Goal: Use online tool/utility: Utilize a website feature to perform a specific function

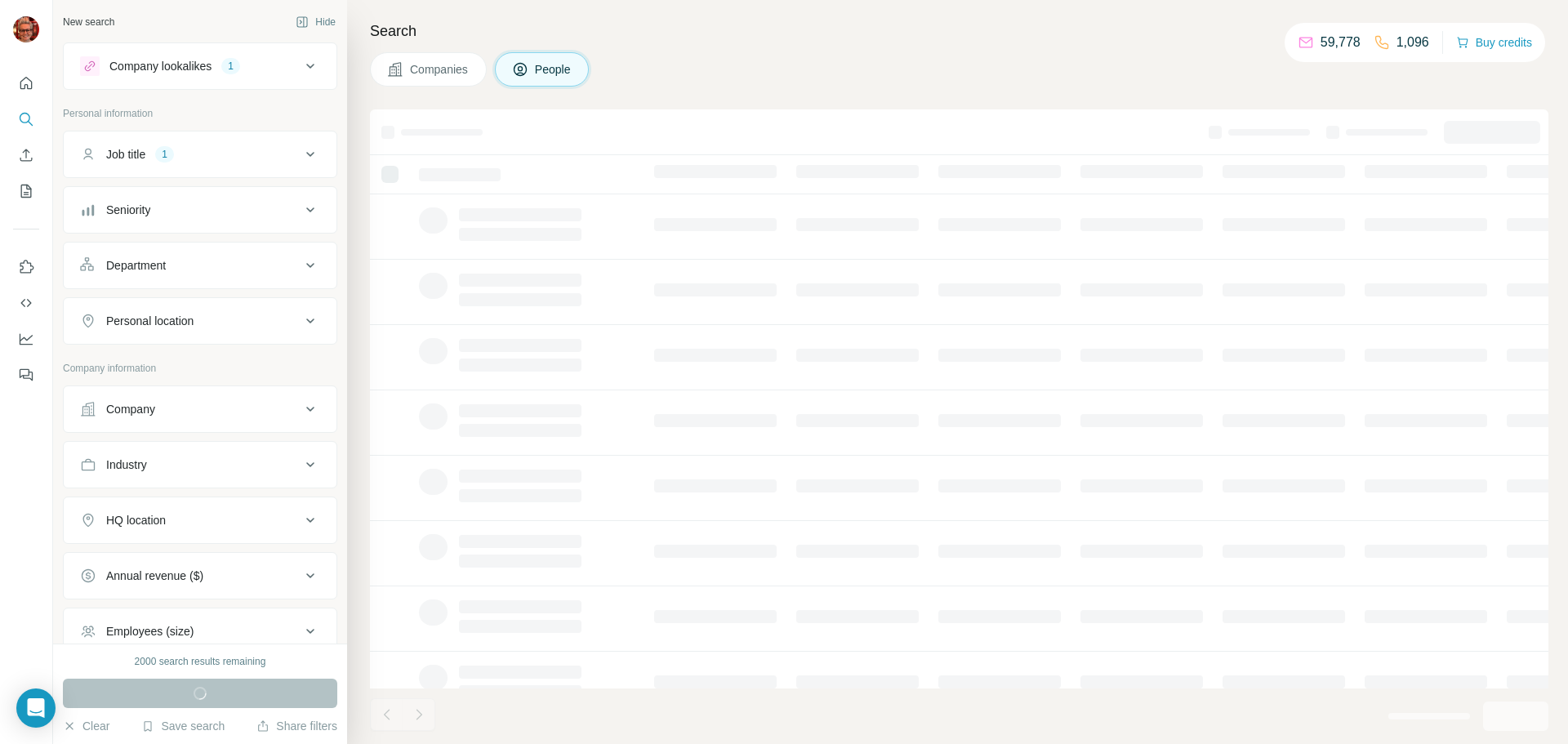
click at [276, 71] on div "Company lookalikes 1" at bounding box center [190, 66] width 221 height 20
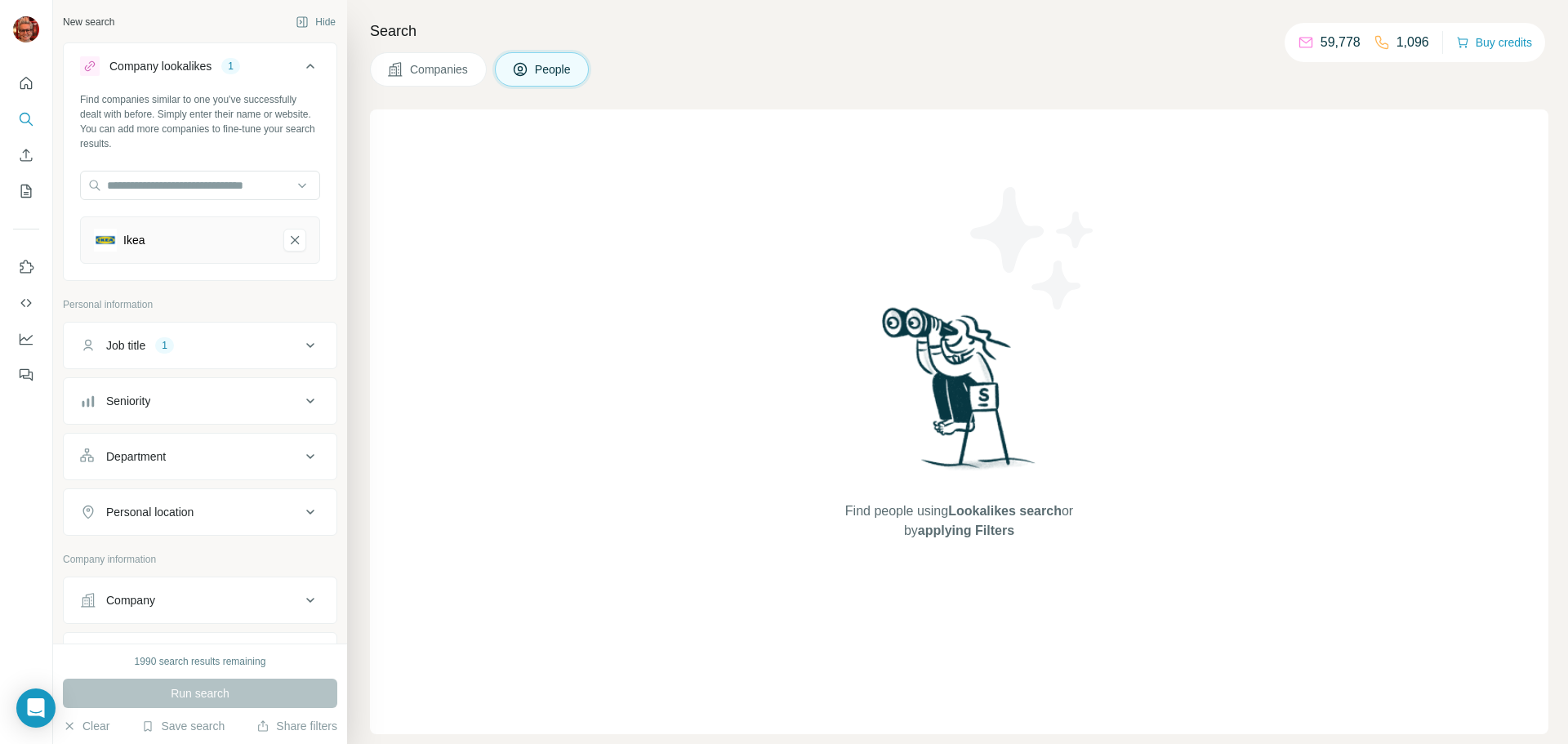
click at [276, 71] on div "Company lookalikes 1" at bounding box center [190, 66] width 221 height 20
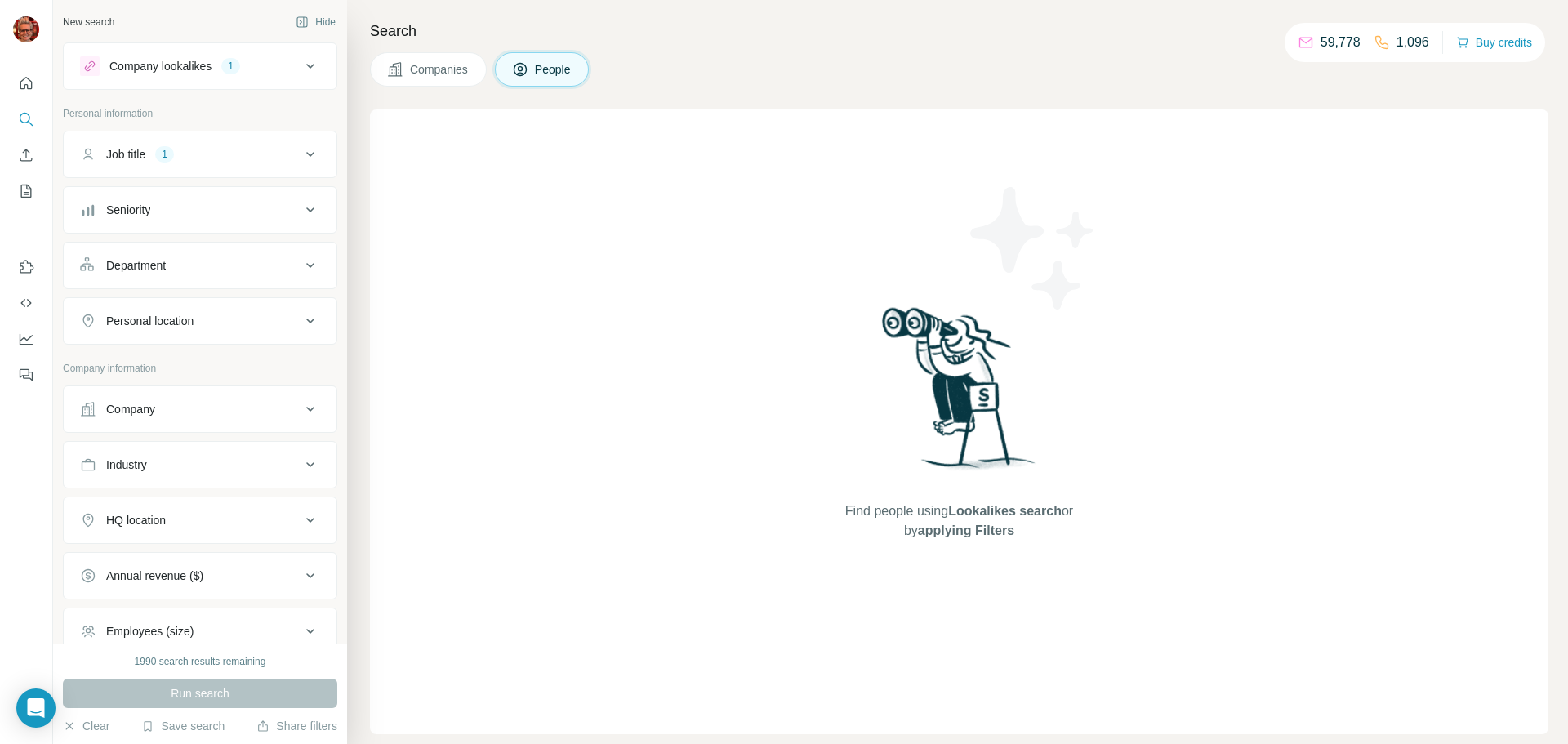
click at [222, 169] on button "Job title 1" at bounding box center [200, 154] width 273 height 39
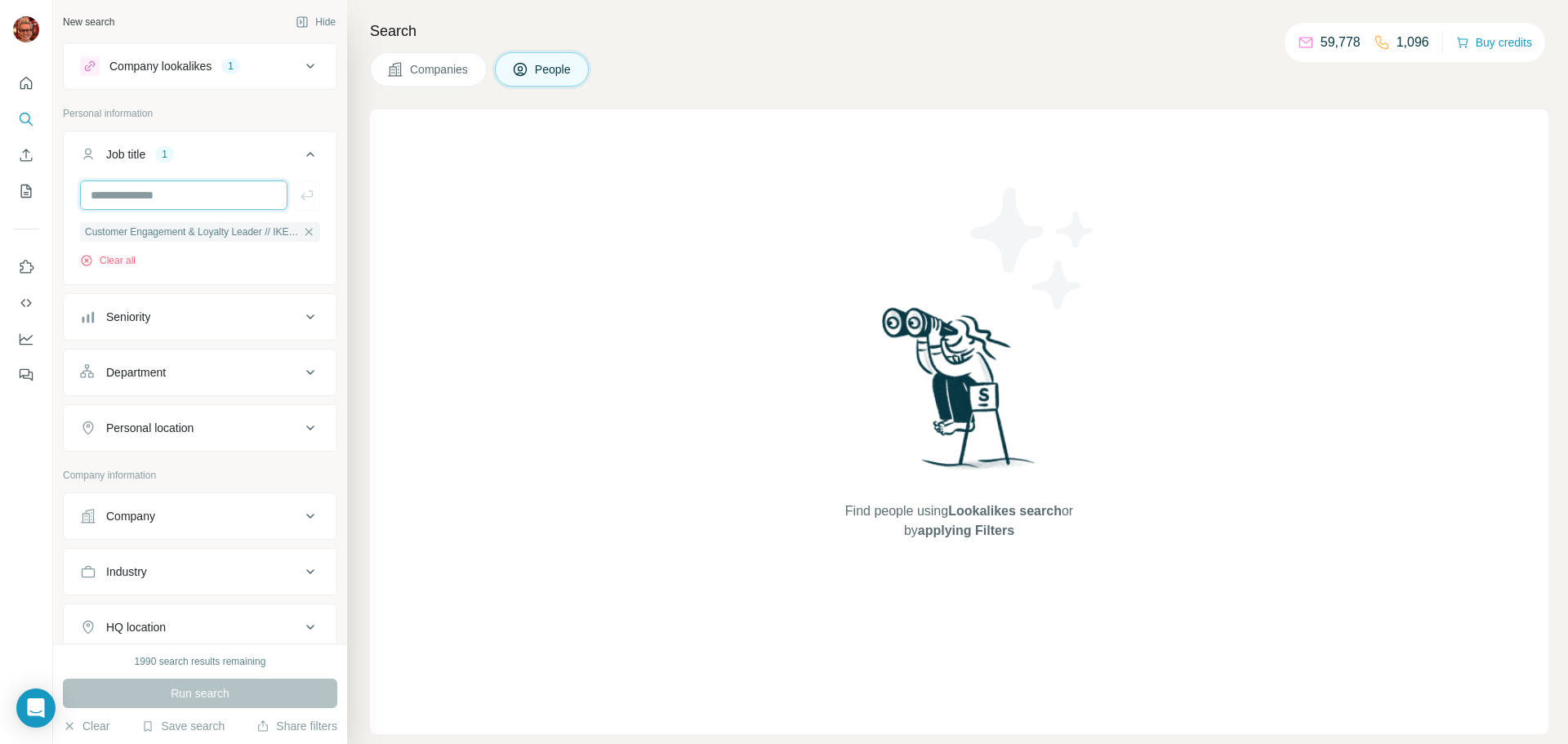
click at [237, 193] on input "text" at bounding box center [184, 195] width 207 height 29
type input "**********"
click at [302, 195] on icon "button" at bounding box center [307, 195] width 16 height 16
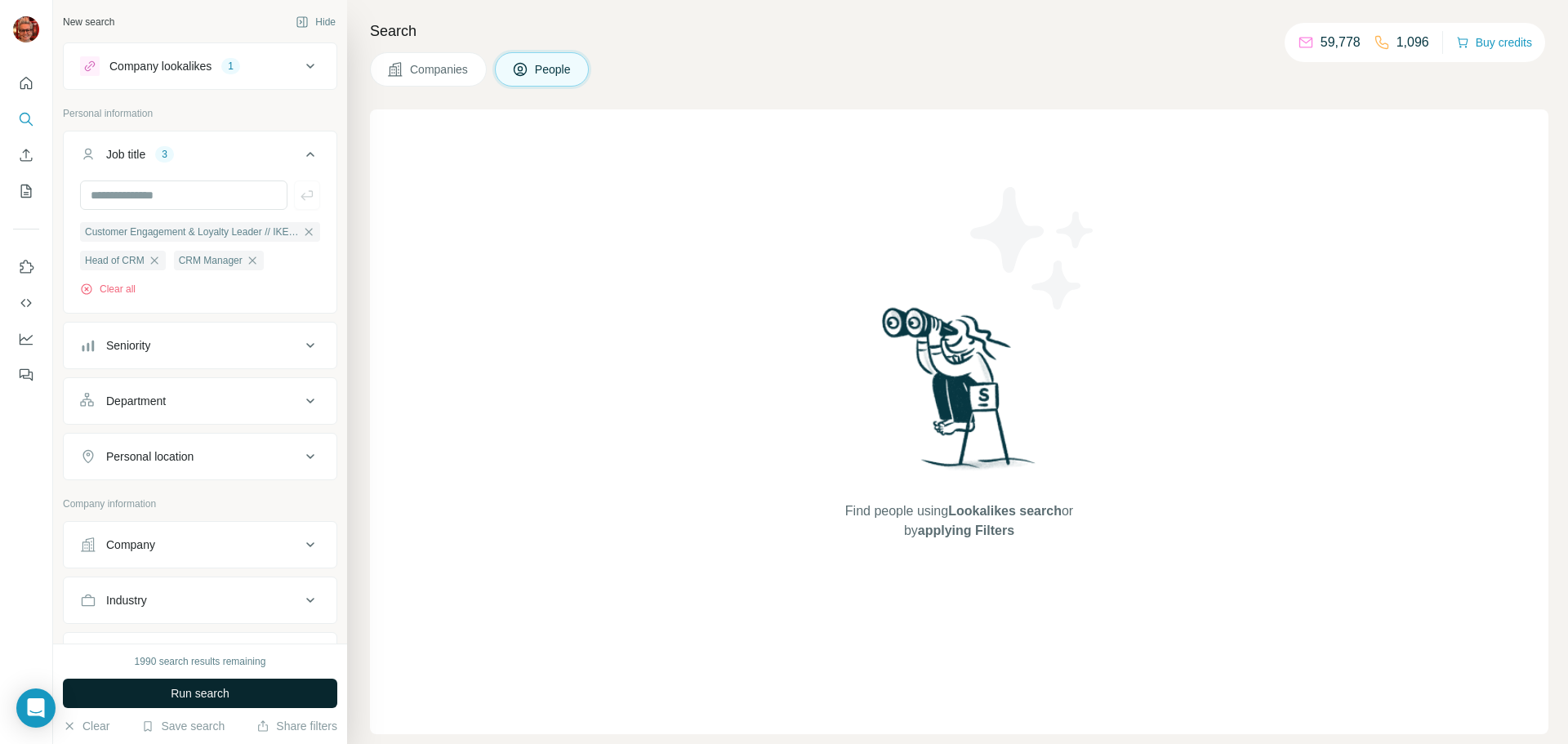
click at [214, 695] on span "Run search" at bounding box center [200, 693] width 59 height 16
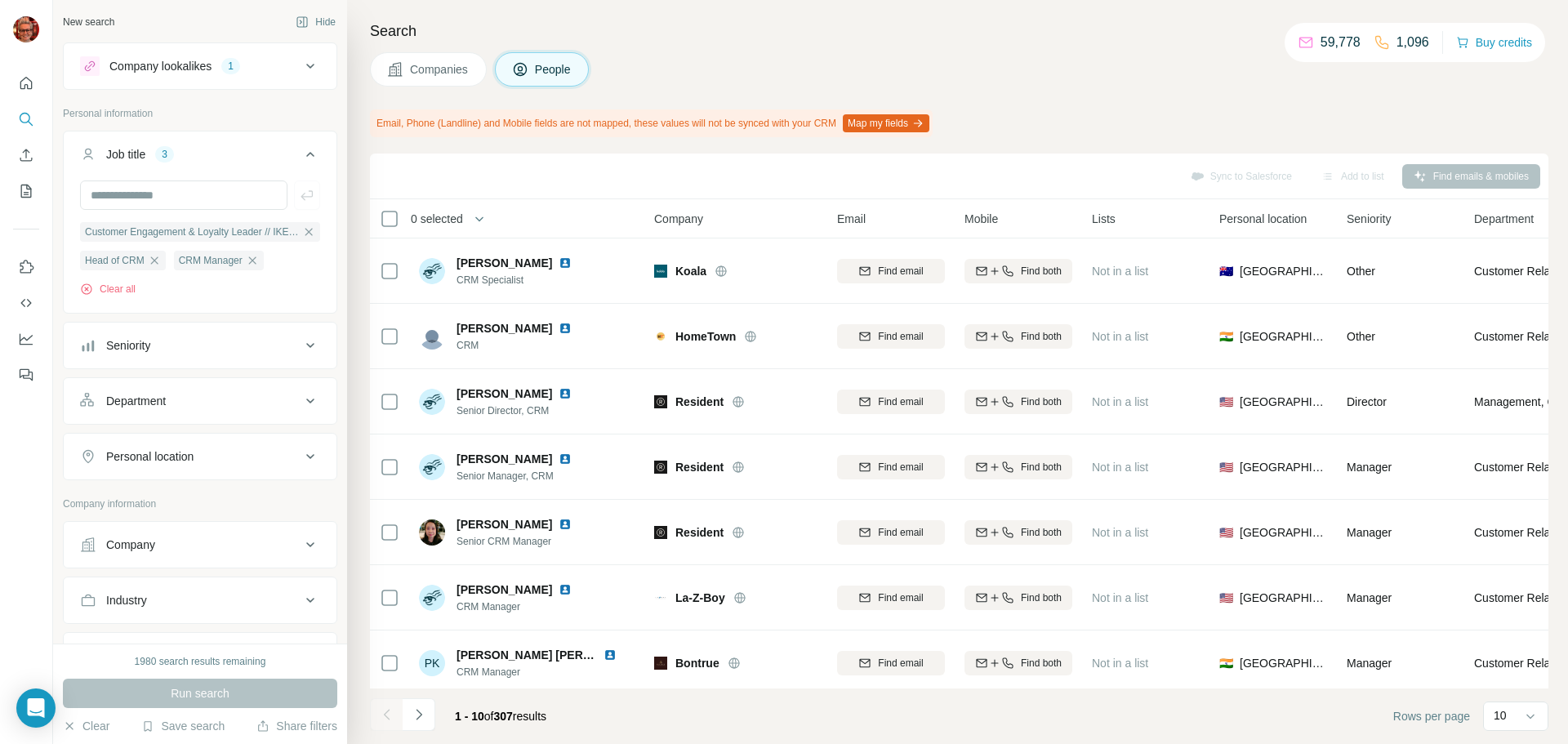
click at [274, 79] on button "Company lookalikes 1" at bounding box center [200, 65] width 273 height 39
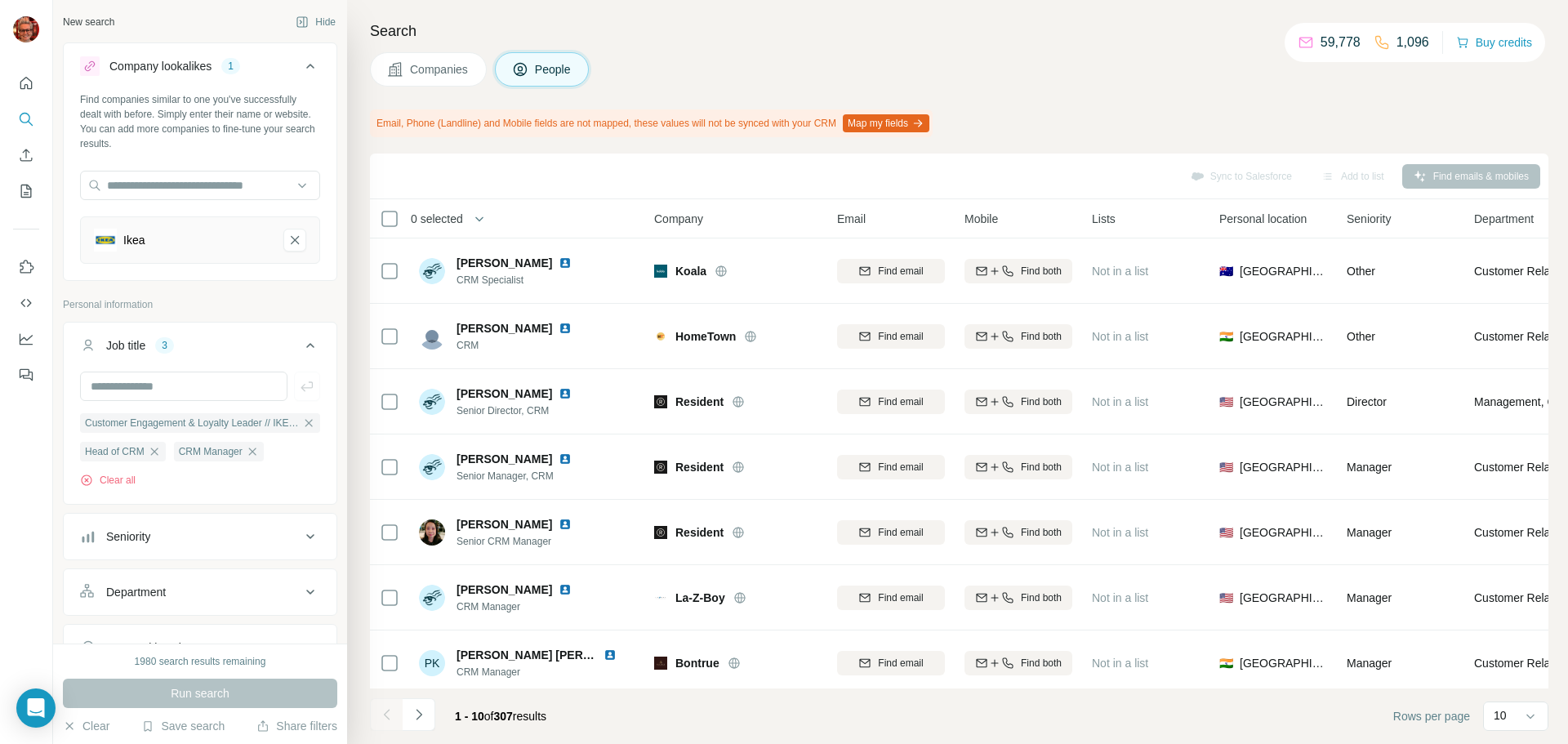
click at [226, 253] on div "Ikea" at bounding box center [200, 240] width 240 height 47
click at [215, 249] on div "Ikea" at bounding box center [182, 240] width 176 height 23
click at [221, 188] on input "text" at bounding box center [200, 185] width 240 height 29
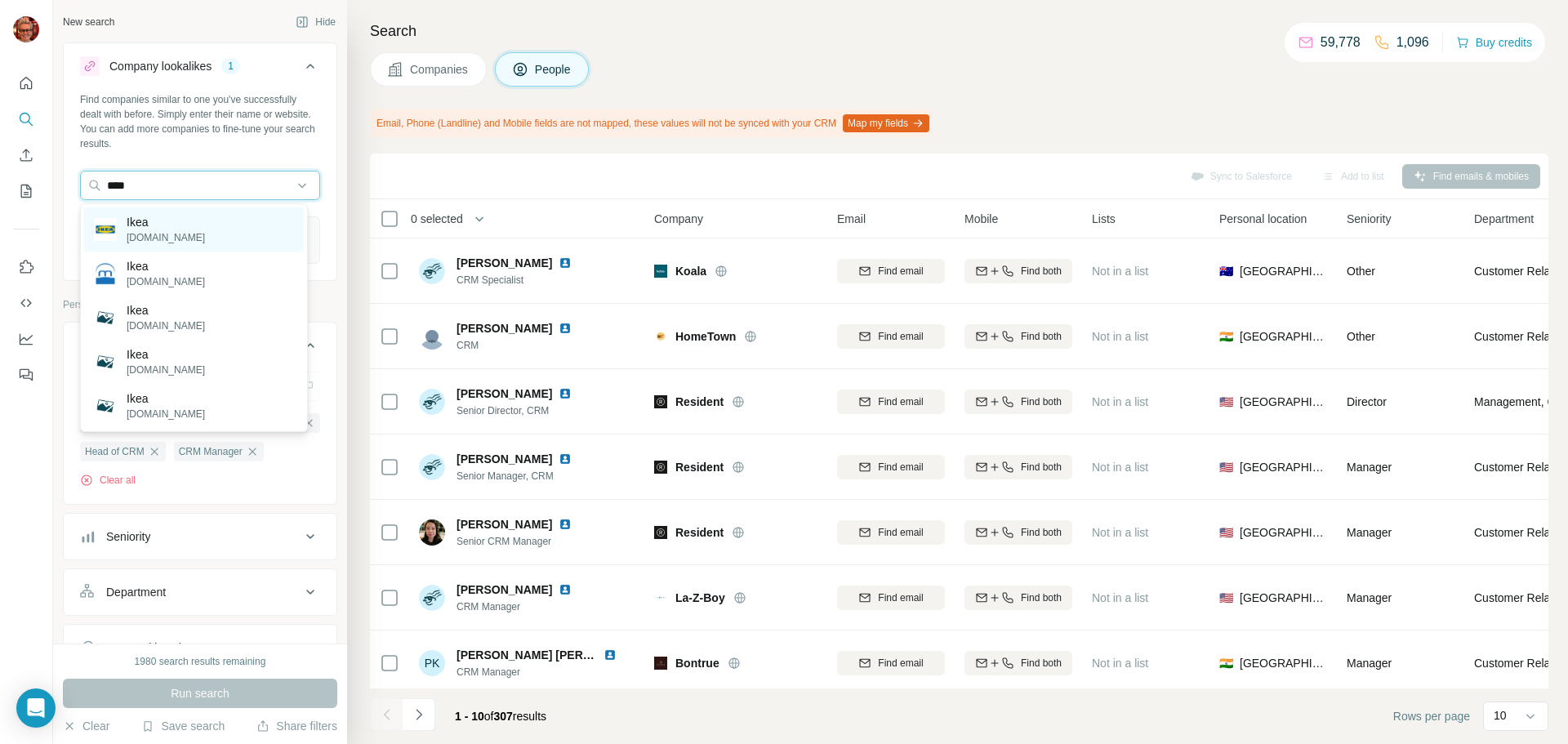
type input "****"
click at [197, 223] on div "Ikea [DOMAIN_NAME]" at bounding box center [195, 229] width 220 height 45
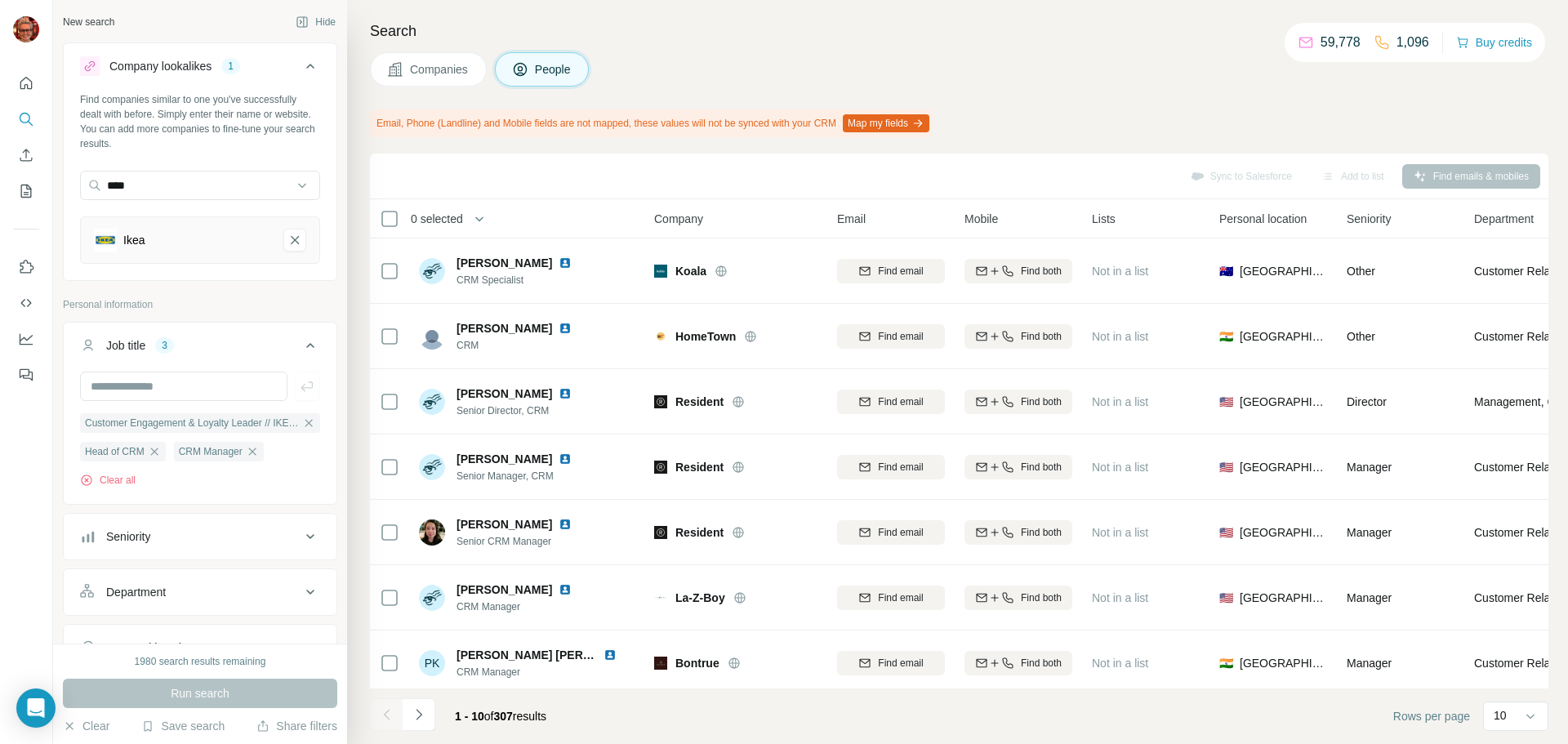
click at [225, 201] on div "****" at bounding box center [200, 187] width 240 height 33
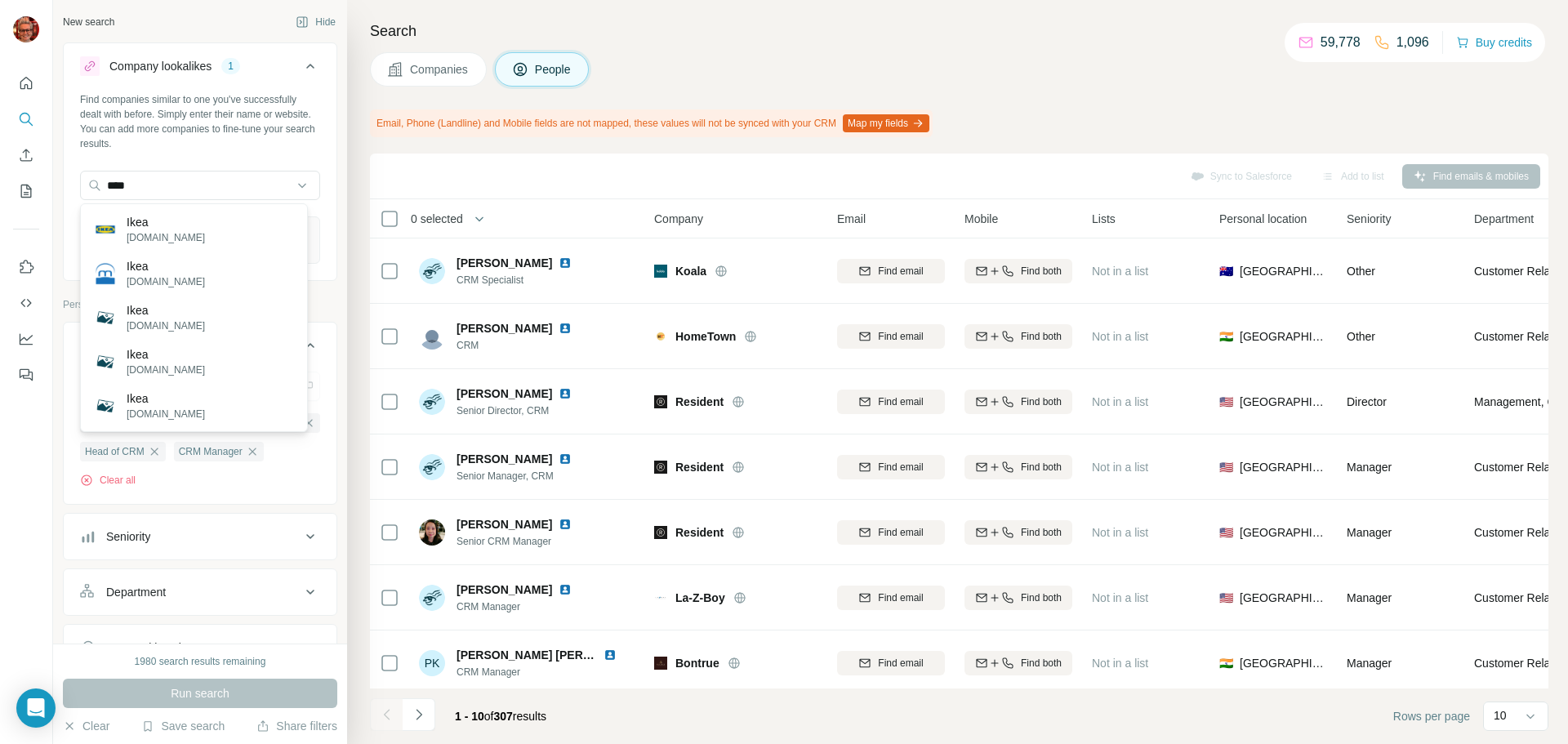
click at [187, 241] on div "Ikea [DOMAIN_NAME]" at bounding box center [195, 229] width 220 height 45
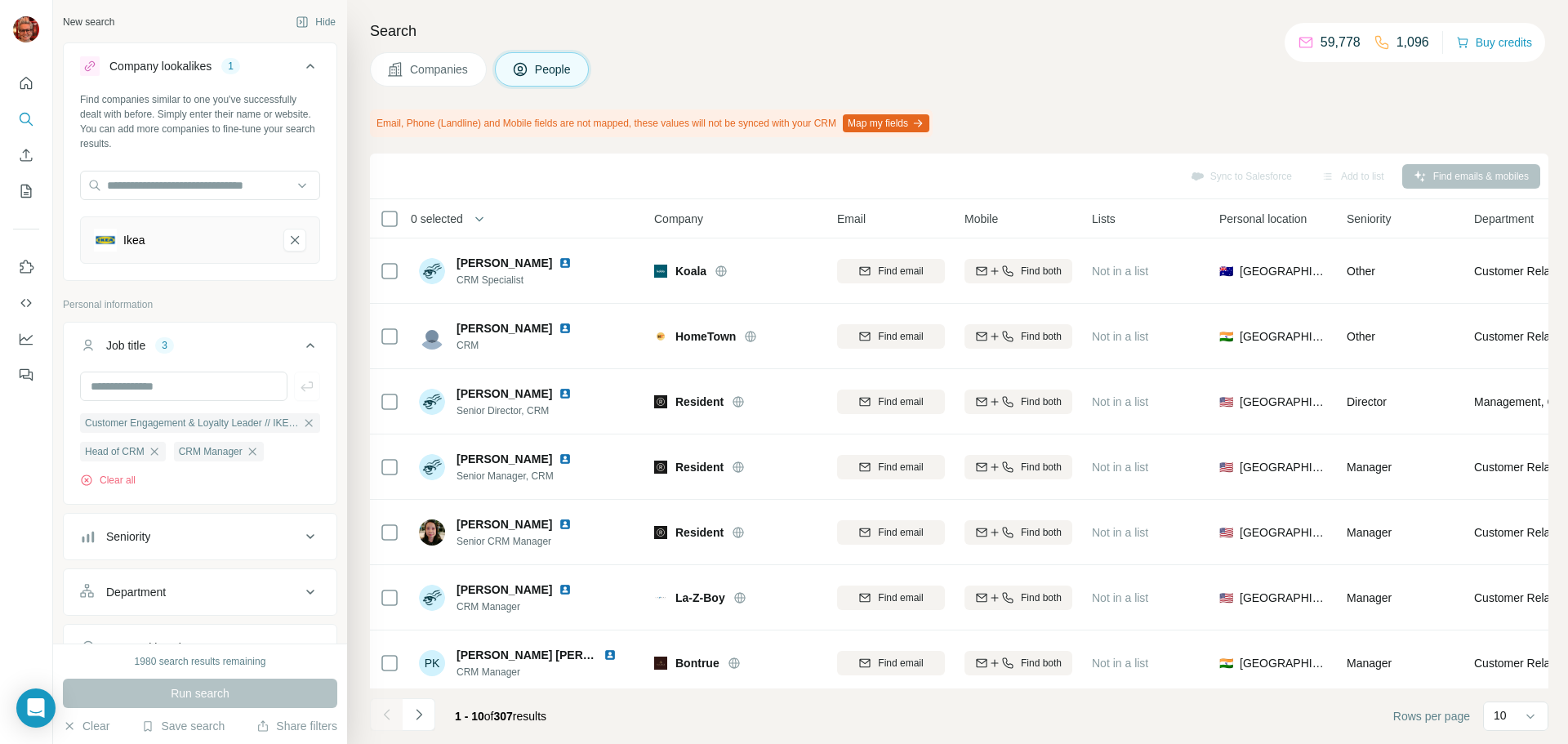
click at [201, 295] on div "Company lookalikes 1 Find companies similar to one you've successfully dealt wi…" at bounding box center [200, 568] width 275 height 1050
click at [223, 378] on input "text" at bounding box center [184, 386] width 207 height 29
click at [287, 242] on icon "Ikea-remove-button" at bounding box center [295, 240] width 15 height 16
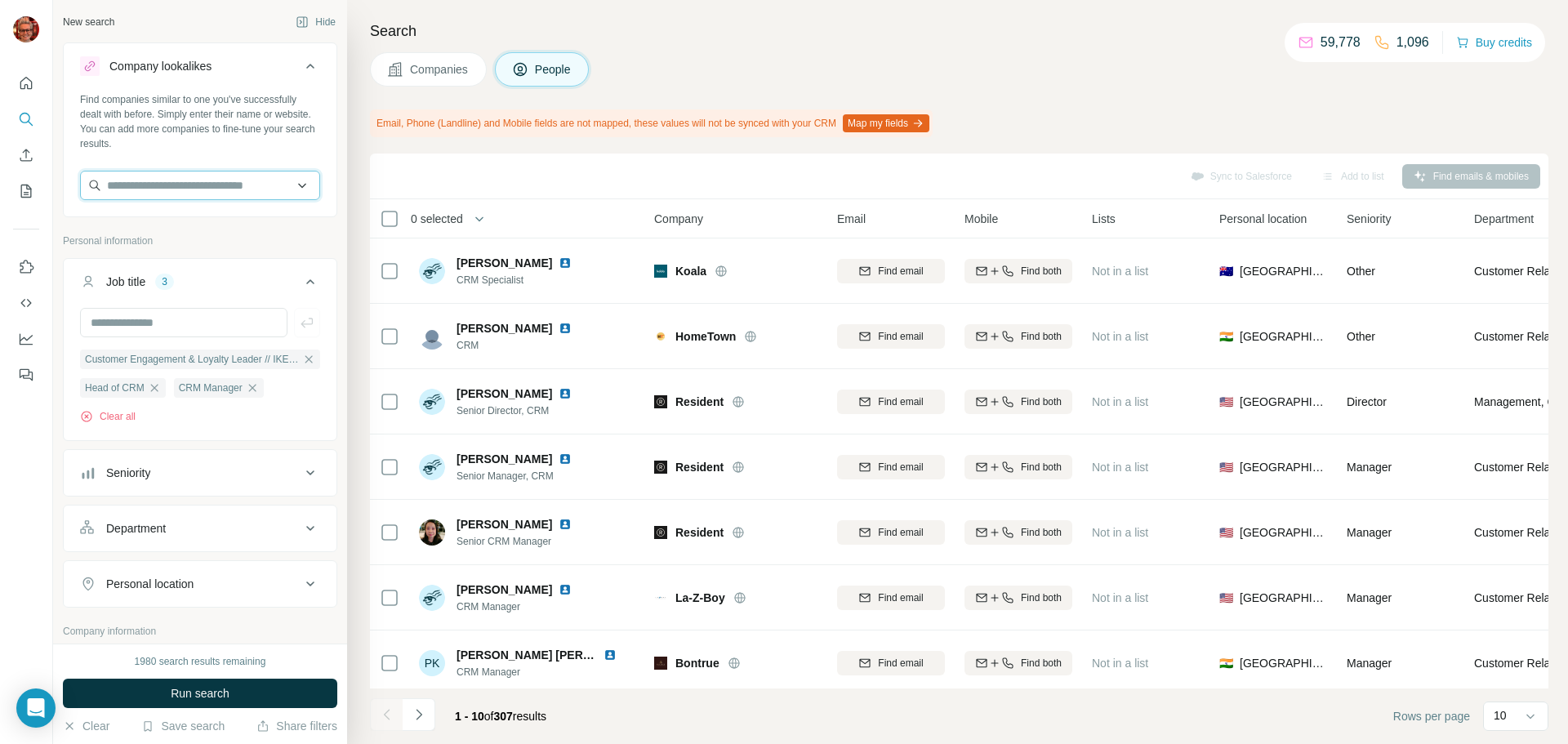
click at [247, 191] on input "text" at bounding box center [200, 185] width 240 height 29
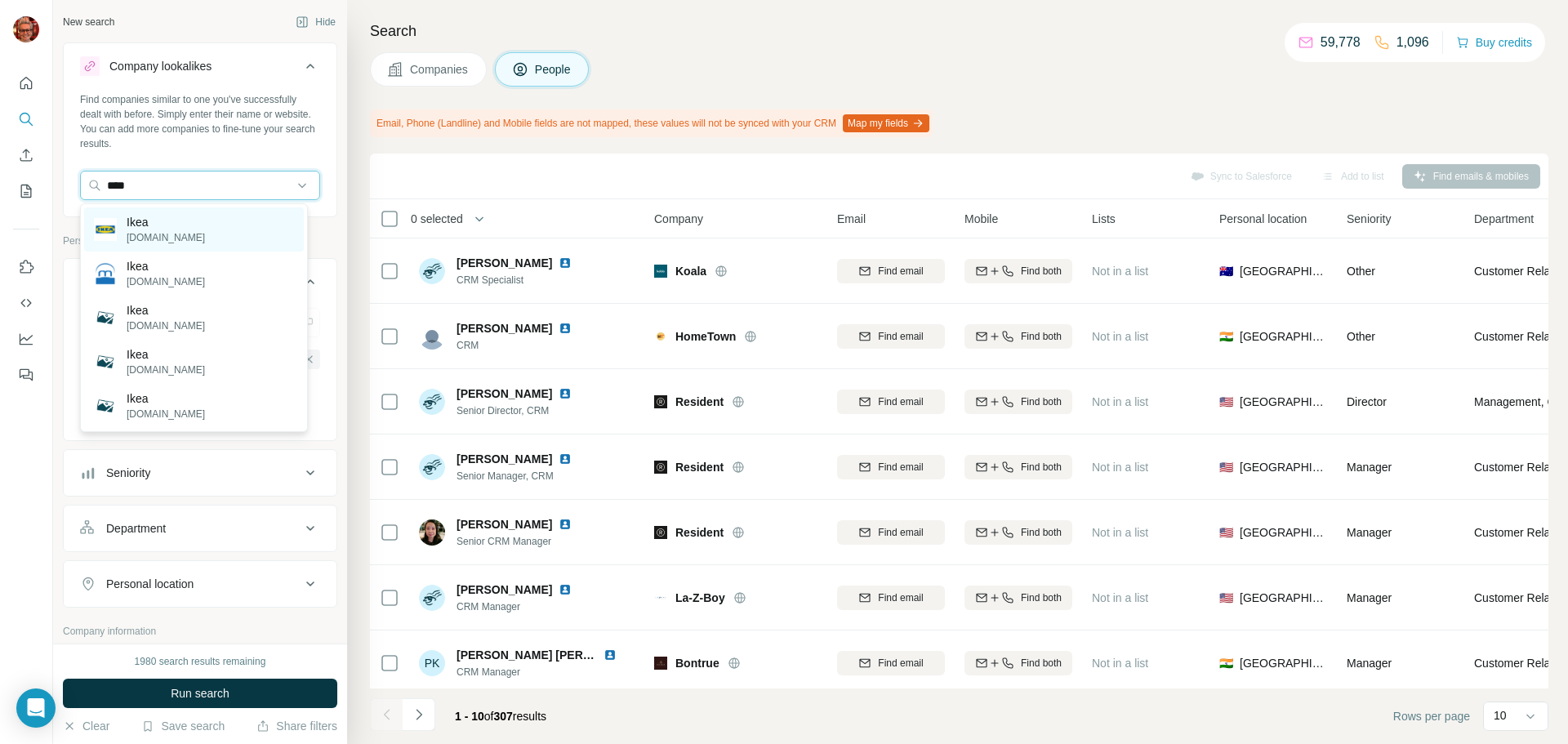
type input "****"
click at [157, 229] on div "Ikea [DOMAIN_NAME]" at bounding box center [165, 229] width 78 height 31
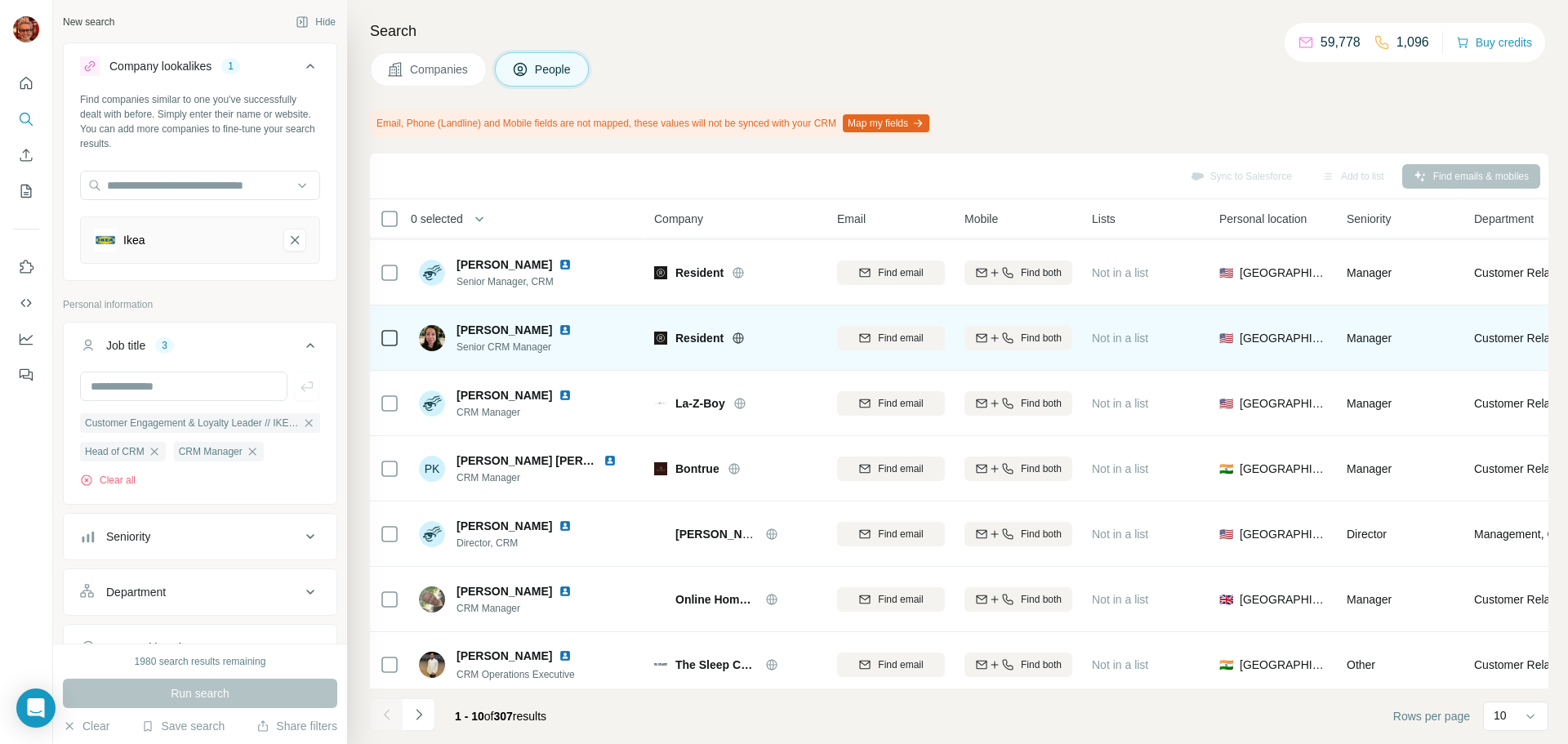
scroll to position [212, 0]
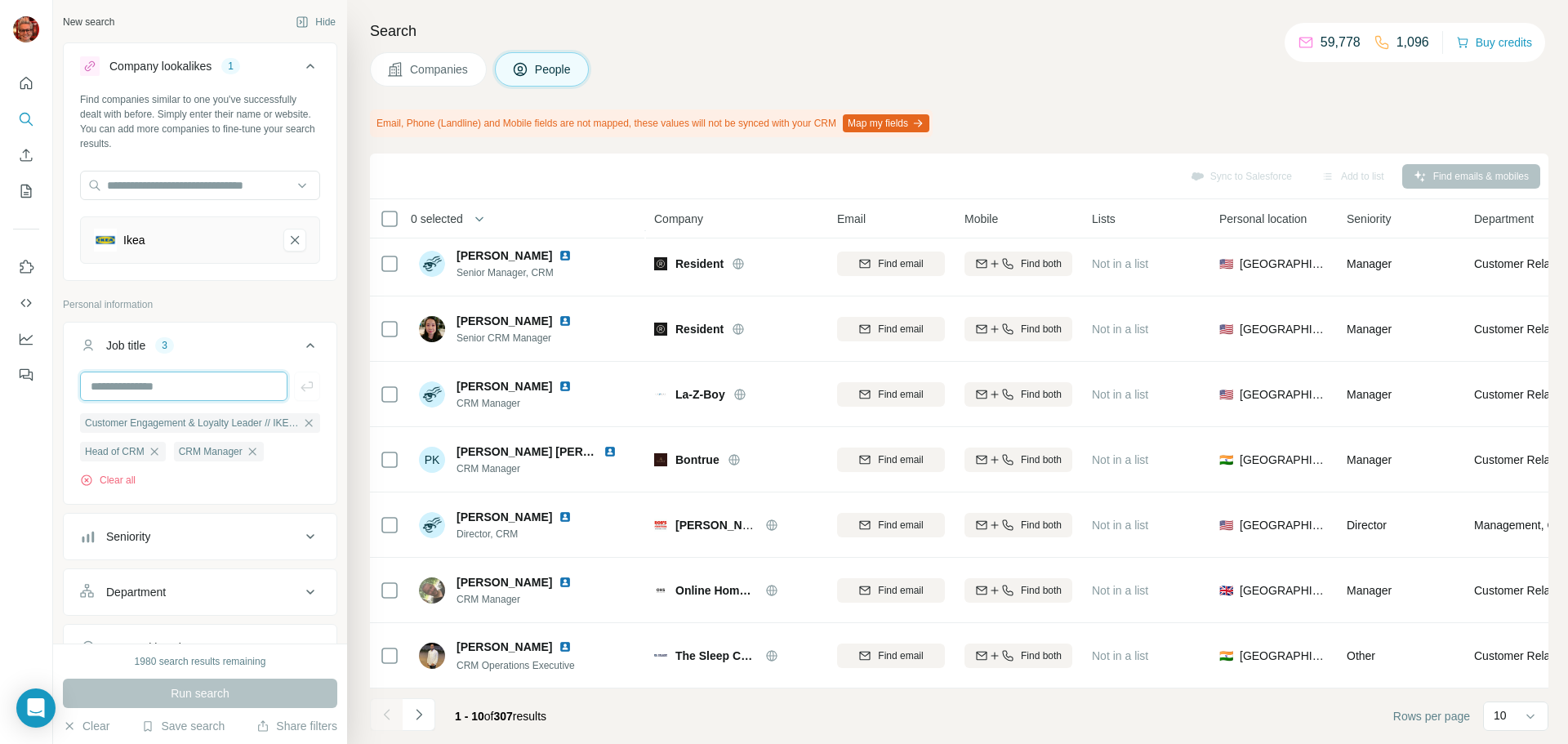
click at [181, 391] on input "text" at bounding box center [184, 386] width 207 height 29
click at [204, 588] on div "Department" at bounding box center [190, 591] width 221 height 16
